Goal: Transaction & Acquisition: Purchase product/service

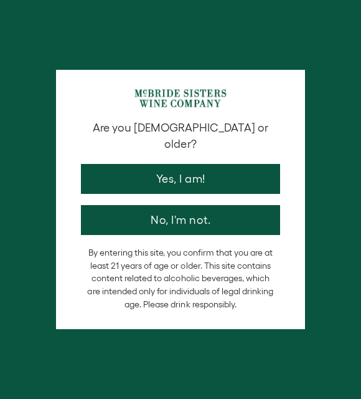
click at [206, 166] on button "Yes, I am!" at bounding box center [180, 179] width 199 height 30
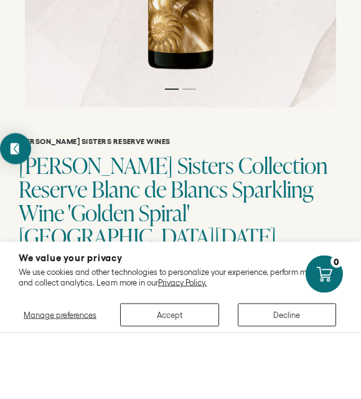
scroll to position [194, 0]
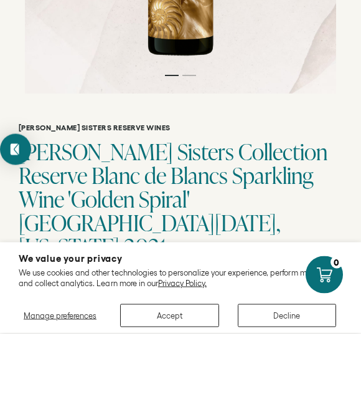
click at [288, 369] on button "Decline" at bounding box center [287, 380] width 98 height 23
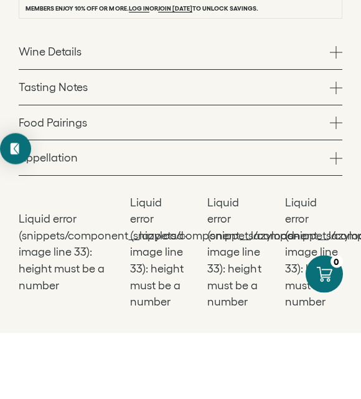
scroll to position [632, 0]
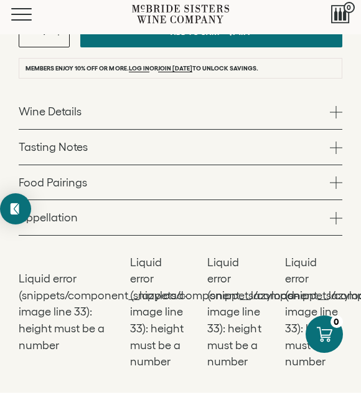
click at [338, 112] on span at bounding box center [336, 118] width 12 height 12
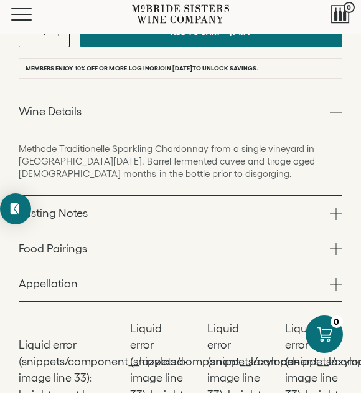
click at [341, 214] on span at bounding box center [336, 220] width 12 height 12
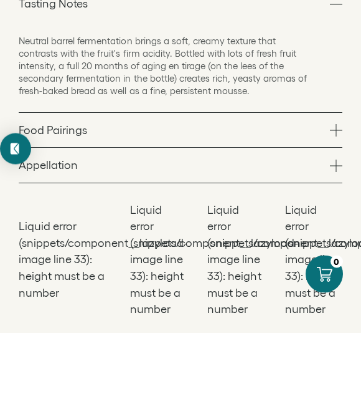
scroll to position [715, 0]
click at [341, 190] on span at bounding box center [336, 196] width 12 height 12
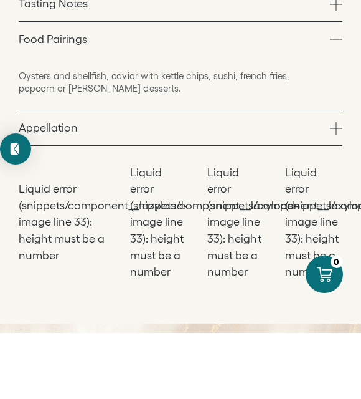
click at [339, 188] on span at bounding box center [336, 194] width 12 height 12
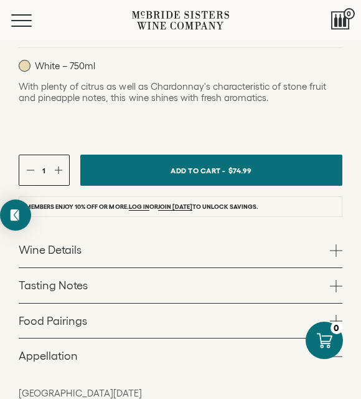
scroll to position [466, 0]
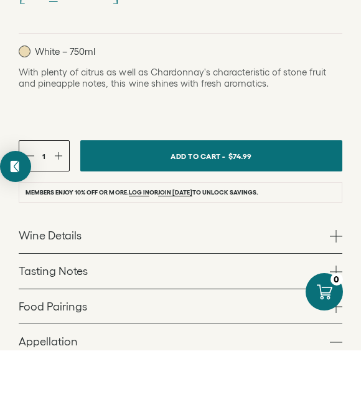
click at [336, 314] on span at bounding box center [336, 320] width 12 height 12
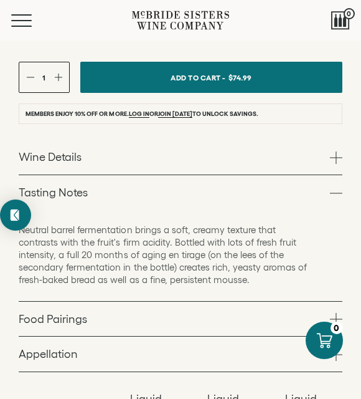
scroll to position [587, 0]
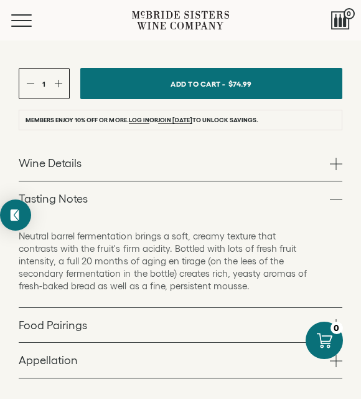
click at [209, 75] on span "Add To Cart -" at bounding box center [198, 84] width 55 height 18
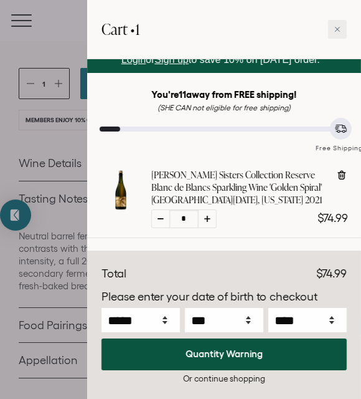
scroll to position [24, 0]
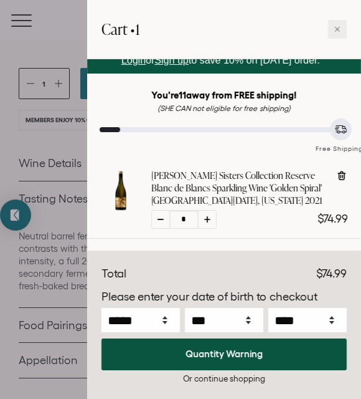
click at [35, 125] on div at bounding box center [180, 199] width 361 height 399
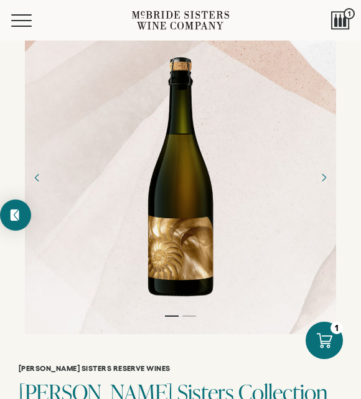
scroll to position [0, 0]
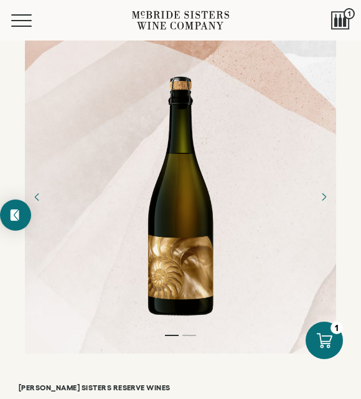
click at [25, 19] on button "Menu" at bounding box center [33, 20] width 45 height 12
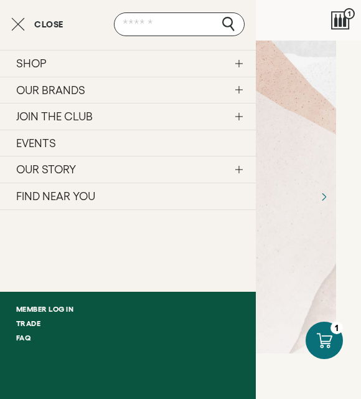
click at [88, 192] on link "FIND NEAR YOU" at bounding box center [128, 195] width 256 height 27
click at [12, 24] on icon "Close cart" at bounding box center [18, 24] width 14 height 15
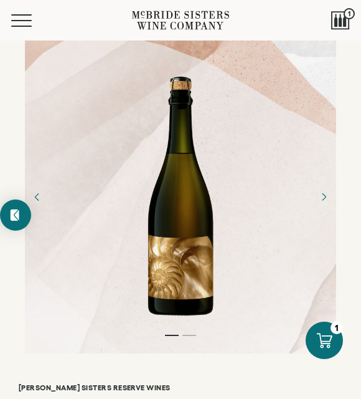
click at [17, 17] on button "Menu" at bounding box center [33, 20] width 45 height 12
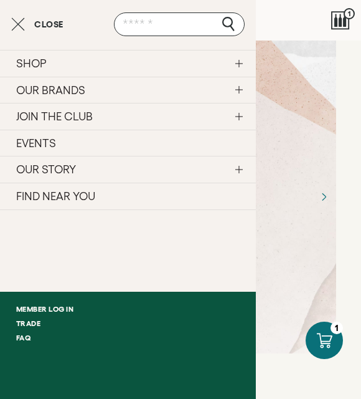
click at [243, 87] on link "OUR BRANDS" at bounding box center [128, 90] width 256 height 27
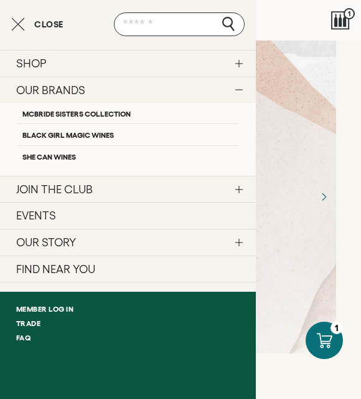
click at [99, 135] on link "Black Girl Magic Wines" at bounding box center [127, 133] width 221 height 21
click at [120, 114] on link "McBride Sisters Collection" at bounding box center [127, 113] width 221 height 21
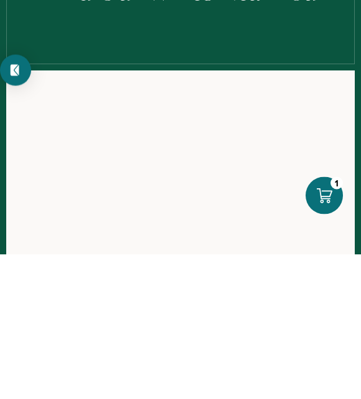
scroll to position [79, 0]
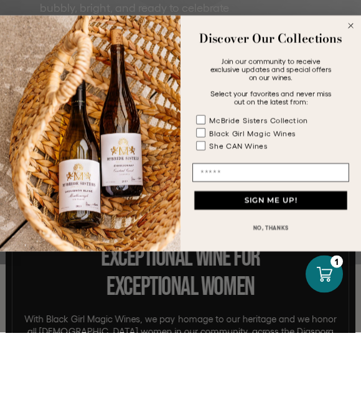
scroll to position [267, 0]
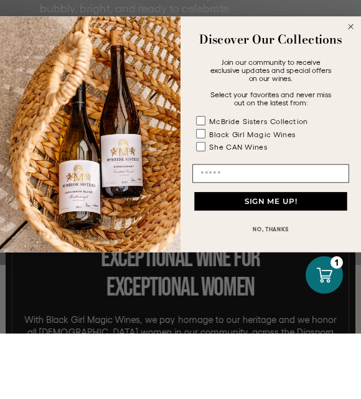
click at [349, 87] on circle "Close dialog" at bounding box center [351, 92] width 11 height 11
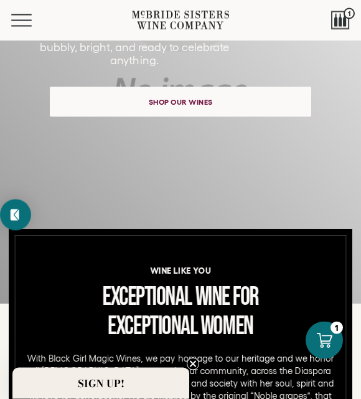
scroll to position [290, 0]
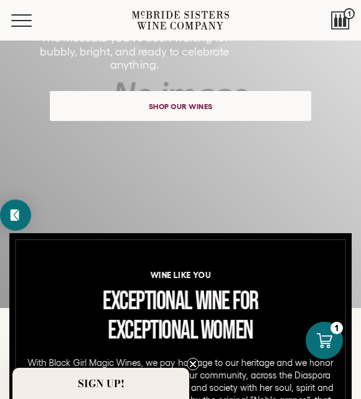
click at [189, 110] on span "Shop our wines" at bounding box center [181, 106] width 94 height 24
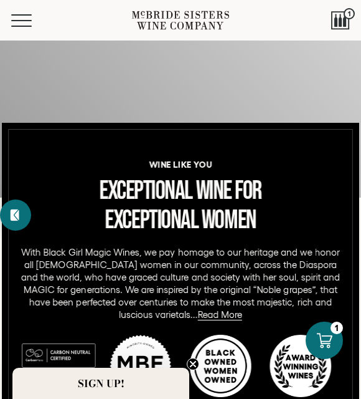
scroll to position [387, 0]
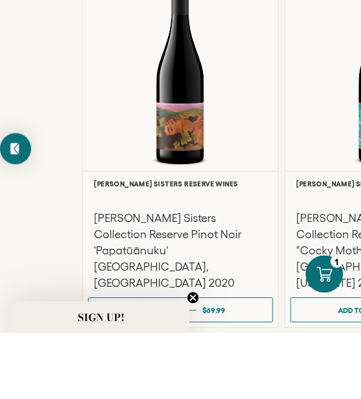
scroll to position [2120, 0]
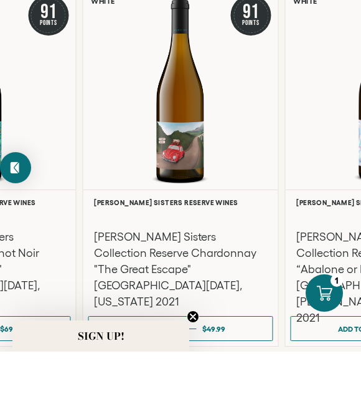
click at [143, 276] on h3 "McBride Sisters Collection Reserve Chardonnay "The Great Escape" Santa Lucia Hi…" at bounding box center [180, 316] width 172 height 81
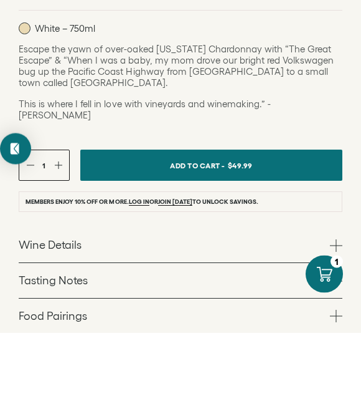
scroll to position [501, 0]
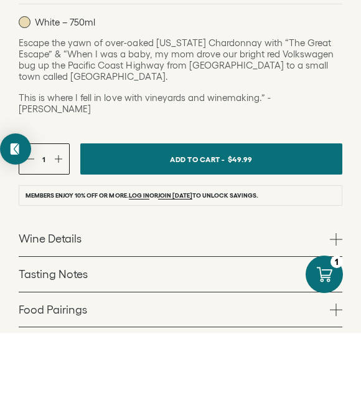
click at [341, 299] on span at bounding box center [336, 305] width 12 height 12
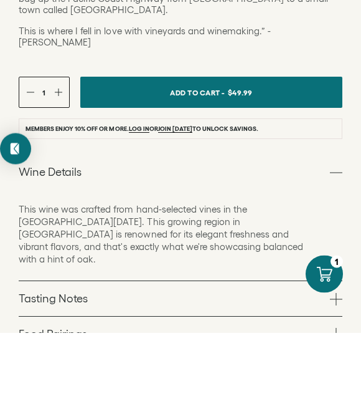
scroll to position [586, 0]
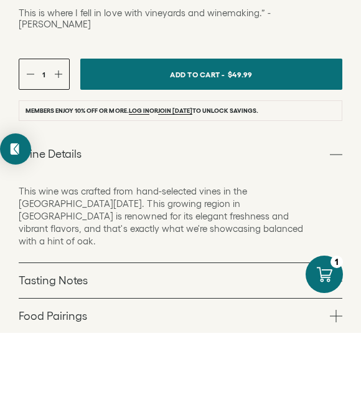
click at [341, 341] on span at bounding box center [336, 347] width 12 height 12
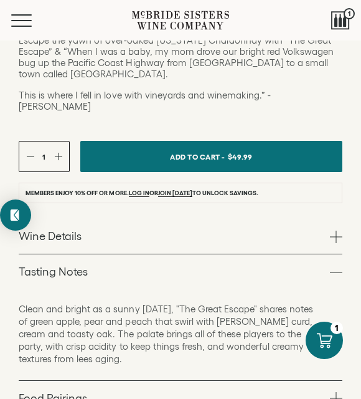
scroll to position [569, 0]
click at [220, 148] on span "Add To Cart -" at bounding box center [197, 157] width 55 height 18
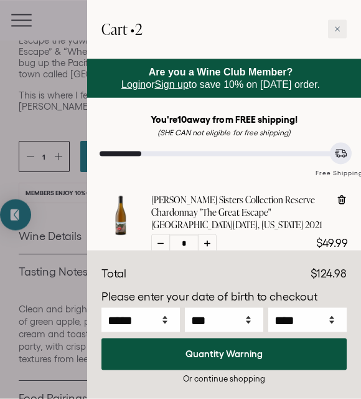
click at [59, 44] on div at bounding box center [180, 199] width 361 height 399
